Goal: Check status: Check status

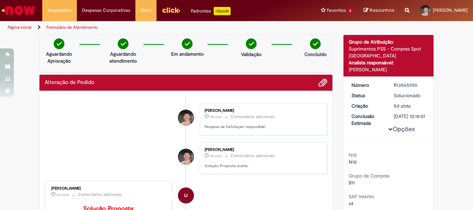
scroll to position [213, 0]
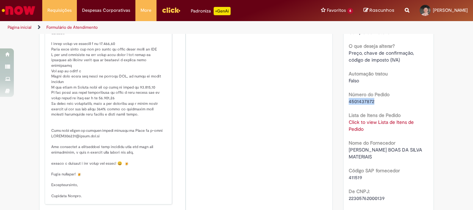
click at [343, 107] on div "Número R13565955 Status Solucionado Criação 5d atrás 5 dias atrás Conclusão Est…" at bounding box center [388, 149] width 90 height 570
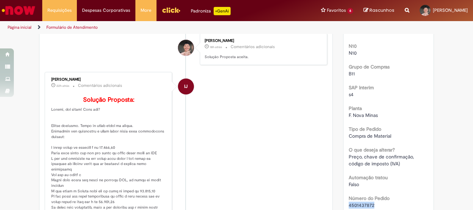
scroll to position [0, 0]
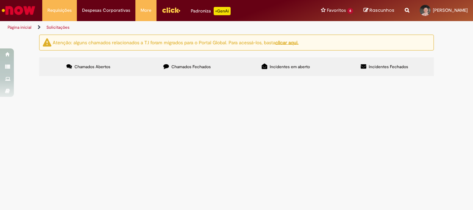
click at [186, 67] on span "Chamados Fechados" at bounding box center [190, 67] width 39 height 6
click at [0, 0] on span "R13566072" at bounding box center [0, 0] width 0 height 0
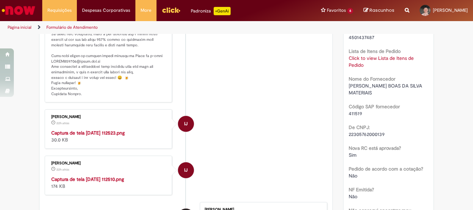
scroll to position [173, 0]
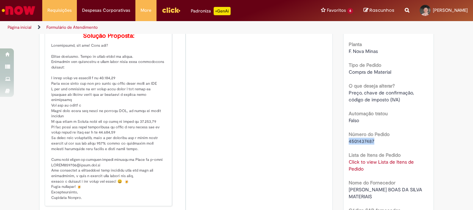
copy span "4501437487"
drag, startPoint x: 371, startPoint y: 147, endPoint x: 320, endPoint y: 1, distance: 154.7
click at [344, 143] on div "Número R13566072 Status Solucionado Criação 5d atrás 5 dias atrás Conclusão Est…" at bounding box center [388, 191] width 90 height 577
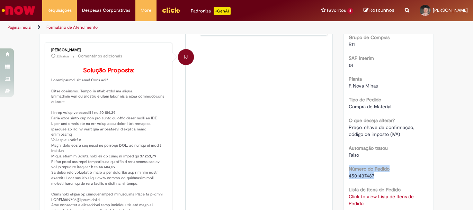
scroll to position [208, 0]
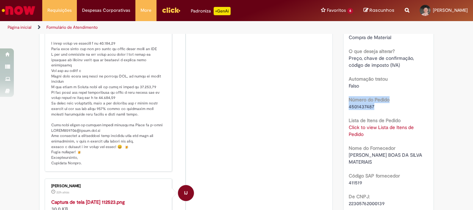
click at [386, 103] on b "Número do Pedido" at bounding box center [369, 100] width 41 height 6
copy span "4501437487"
drag, startPoint x: 370, startPoint y: 114, endPoint x: 345, endPoint y: 114, distance: 25.6
click at [345, 114] on div "Número R13566072 Status Solucionado Criação 5d atrás 5 dias atrás Conclusão Est…" at bounding box center [388, 157] width 90 height 577
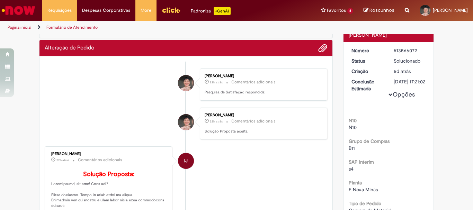
scroll to position [0, 0]
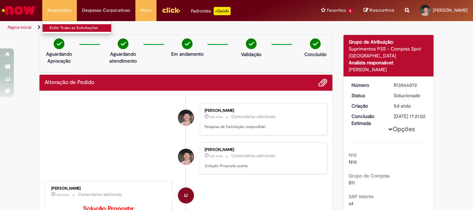
click at [70, 28] on link "Exibir Todas as Solicitações" at bounding box center [81, 28] width 76 height 8
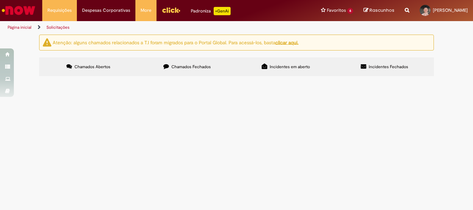
click at [195, 69] on span "Chamados Fechados" at bounding box center [190, 67] width 39 height 6
click at [0, 0] on span "R13565955" at bounding box center [0, 0] width 0 height 0
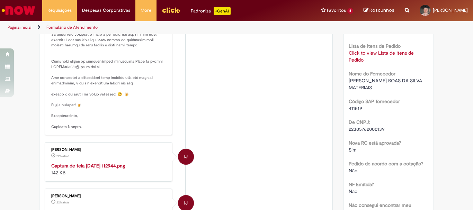
scroll to position [178, 0]
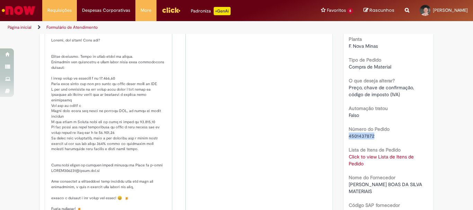
drag, startPoint x: 365, startPoint y: 142, endPoint x: 347, endPoint y: 144, distance: 18.5
click at [349, 140] on div "4501437872" at bounding box center [389, 136] width 80 height 7
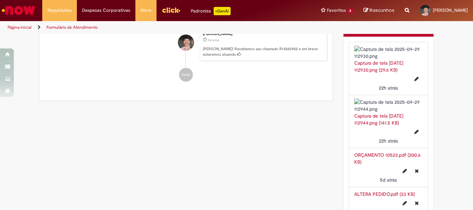
scroll to position [664, 0]
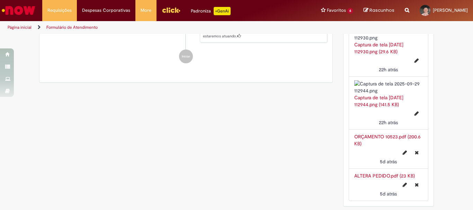
click at [388, 81] on img at bounding box center [388, 87] width 69 height 14
click at [377, 99] on div "Captura de tela [DATE] 112944.png (141.5 KB)" at bounding box center [388, 101] width 69 height 14
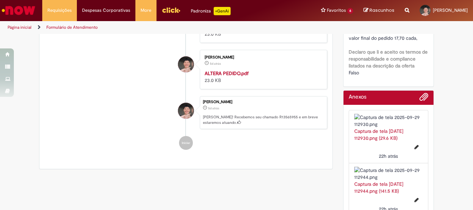
scroll to position [629, 0]
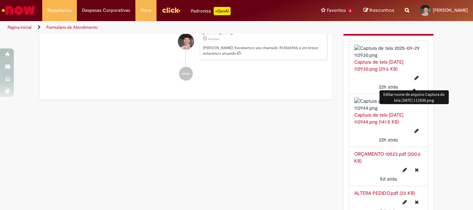
click at [414, 80] on icon "Editar nome de arquivo Captura de tela 2025-09-29 112930.png" at bounding box center [416, 77] width 4 height 5
type input "**********"
click at [413, 83] on button "Editar nome de arquivo Captura de tela 2025-09-29 112930.png" at bounding box center [416, 77] width 12 height 11
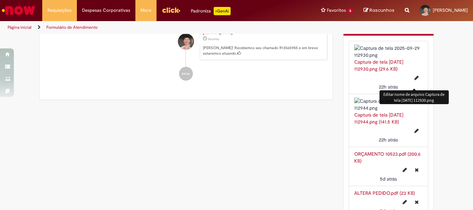
click at [377, 64] on link "Captura de tela [DATE] 112930.png (29.6 KB)" at bounding box center [378, 65] width 49 height 13
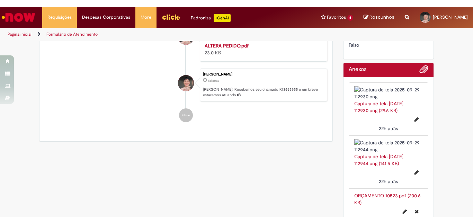
scroll to position [664, 0]
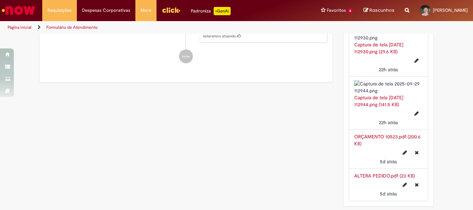
click at [391, 100] on link "Captura de tela [DATE] 112944.png (141.5 KB)" at bounding box center [378, 101] width 49 height 13
